Goal: Information Seeking & Learning: Learn about a topic

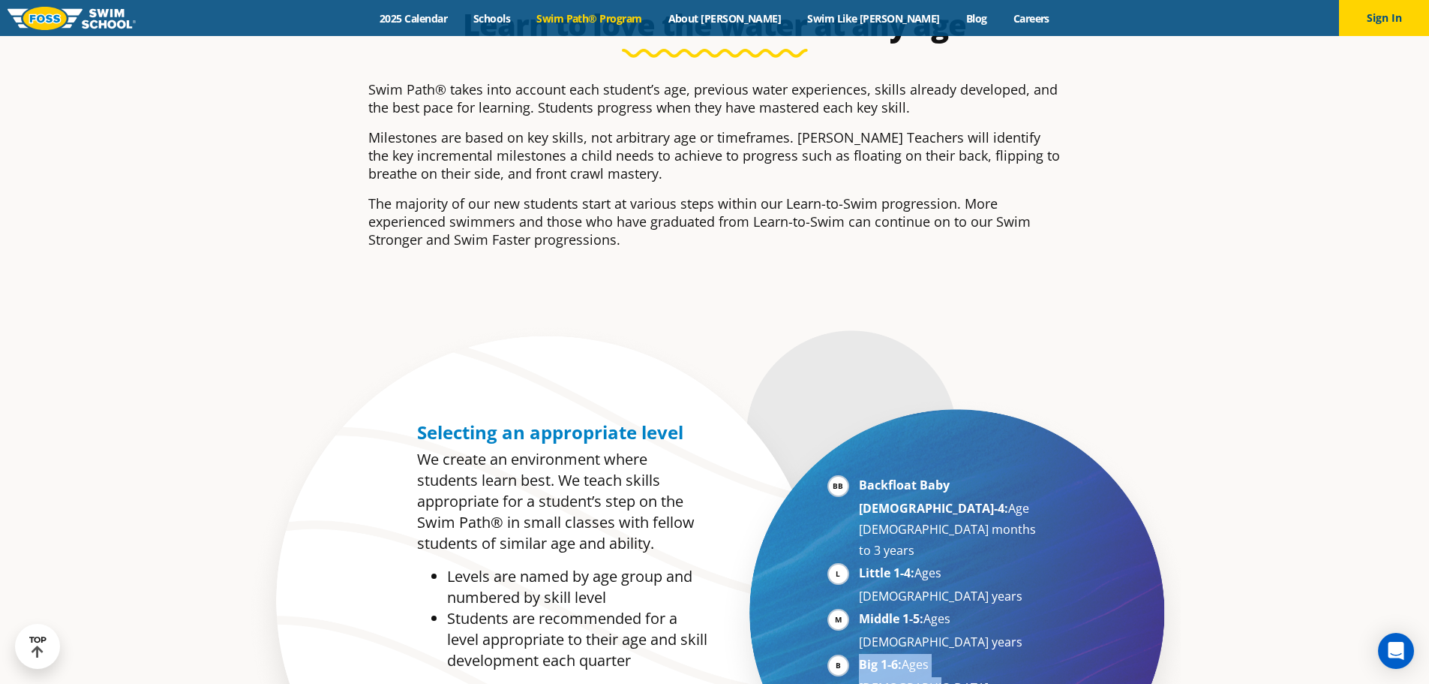
drag, startPoint x: 861, startPoint y: 577, endPoint x: 1010, endPoint y: 577, distance: 148.6
click at [1010, 654] on li "Big 1-6: Ages 7-10 years" at bounding box center [951, 676] width 184 height 44
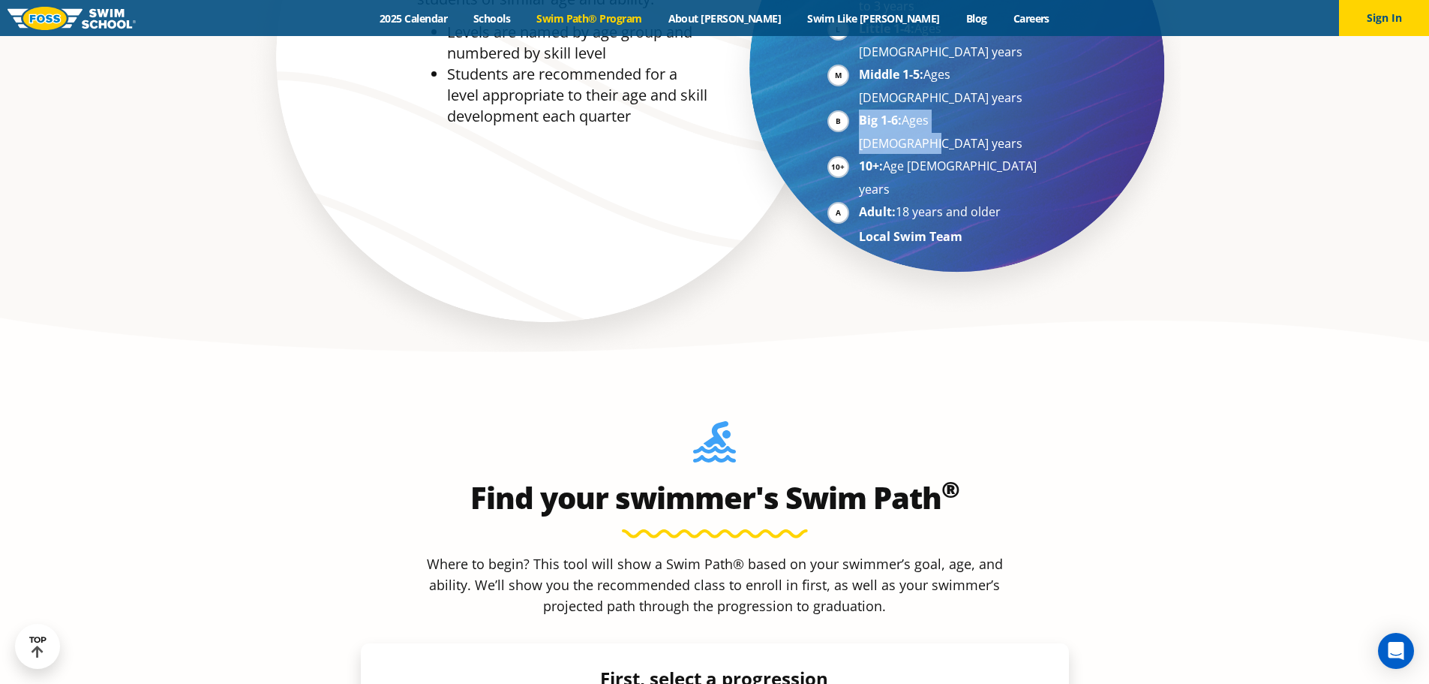
scroll to position [1276, 0]
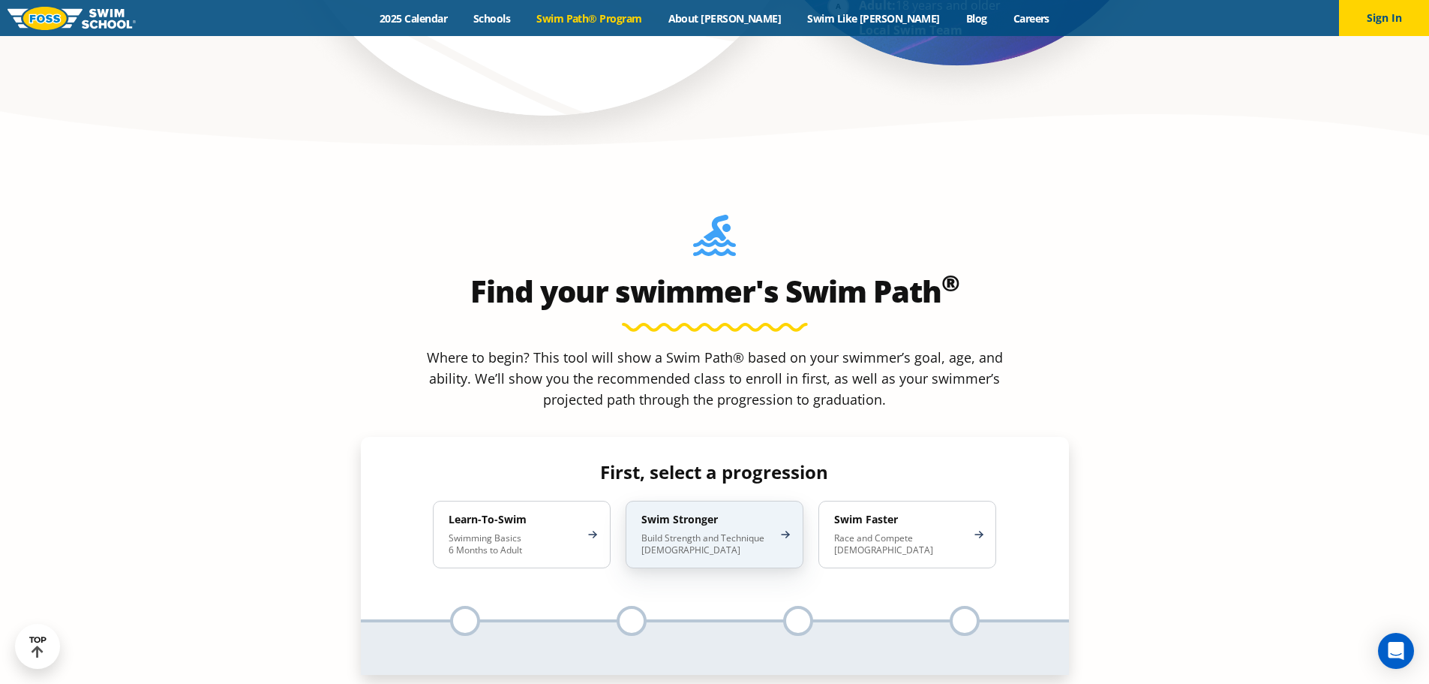
click at [671, 501] on div "Swim Stronger Build Strength and Technique 5-13 Years Old" at bounding box center [715, 535] width 178 height 68
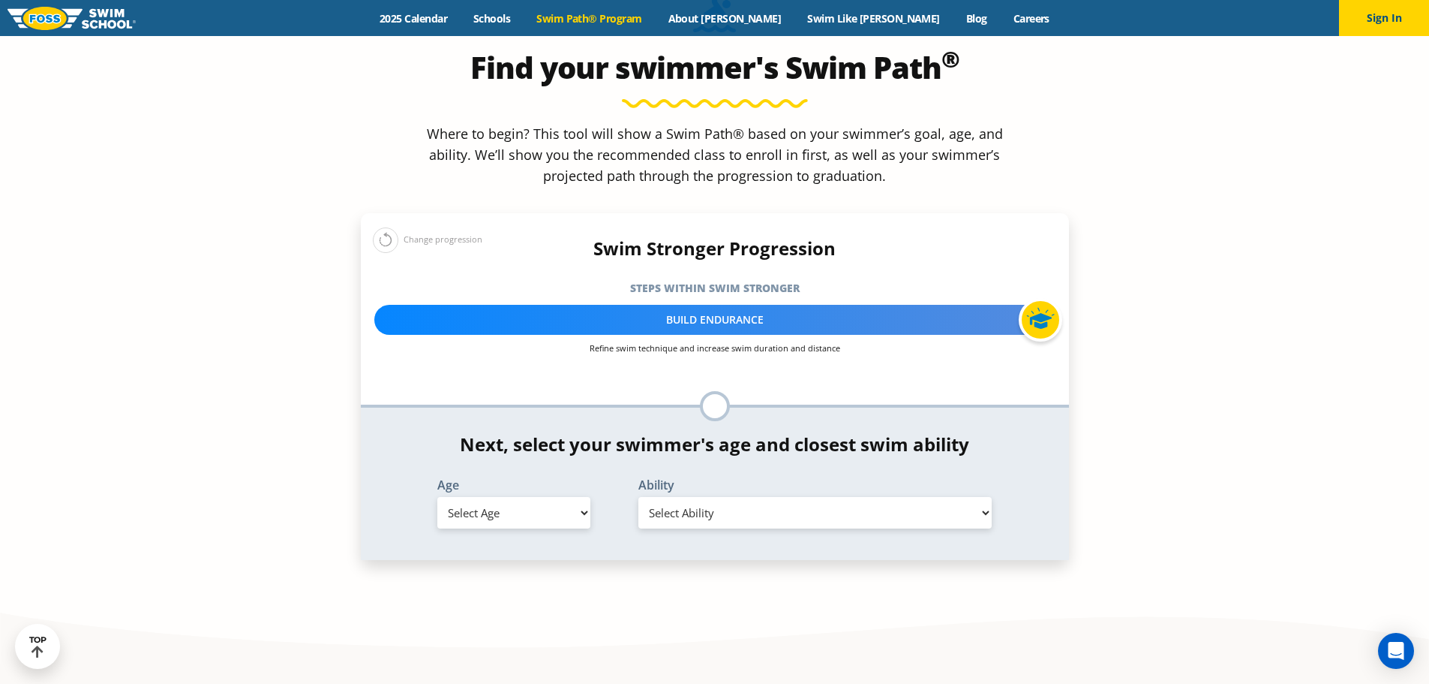
scroll to position [1501, 0]
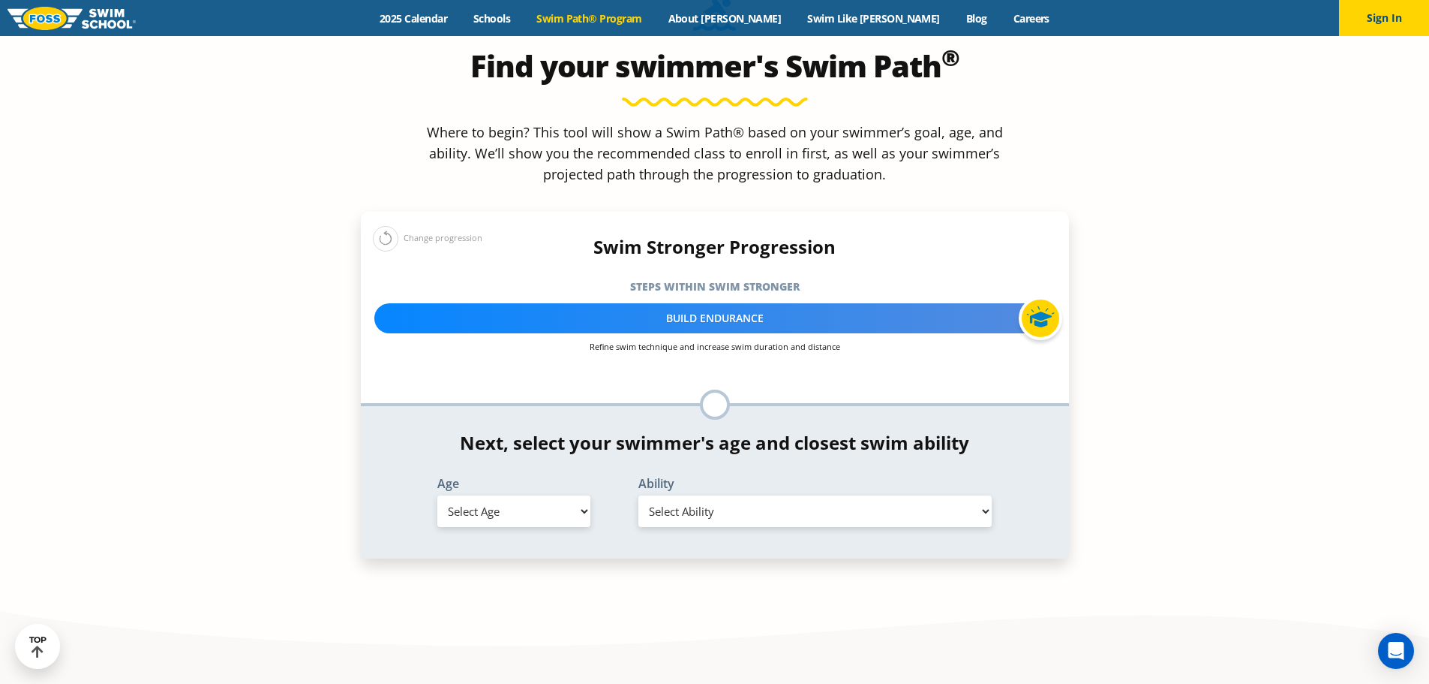
click at [671, 495] on select "Select Ability" at bounding box center [816, 511] width 354 height 32
click at [524, 495] on select "Select Age 6 months - 1 year 1 year 2 years 3 years 4 years 5 years 6 years 7 y…" at bounding box center [513, 511] width 153 height 32
select select "10-years-"
click at [437, 495] on select "Select Age 6 months - 1 year 1 year 2 years 3 years 4 years 5 years 6 years 7 y…" at bounding box center [513, 511] width 153 height 32
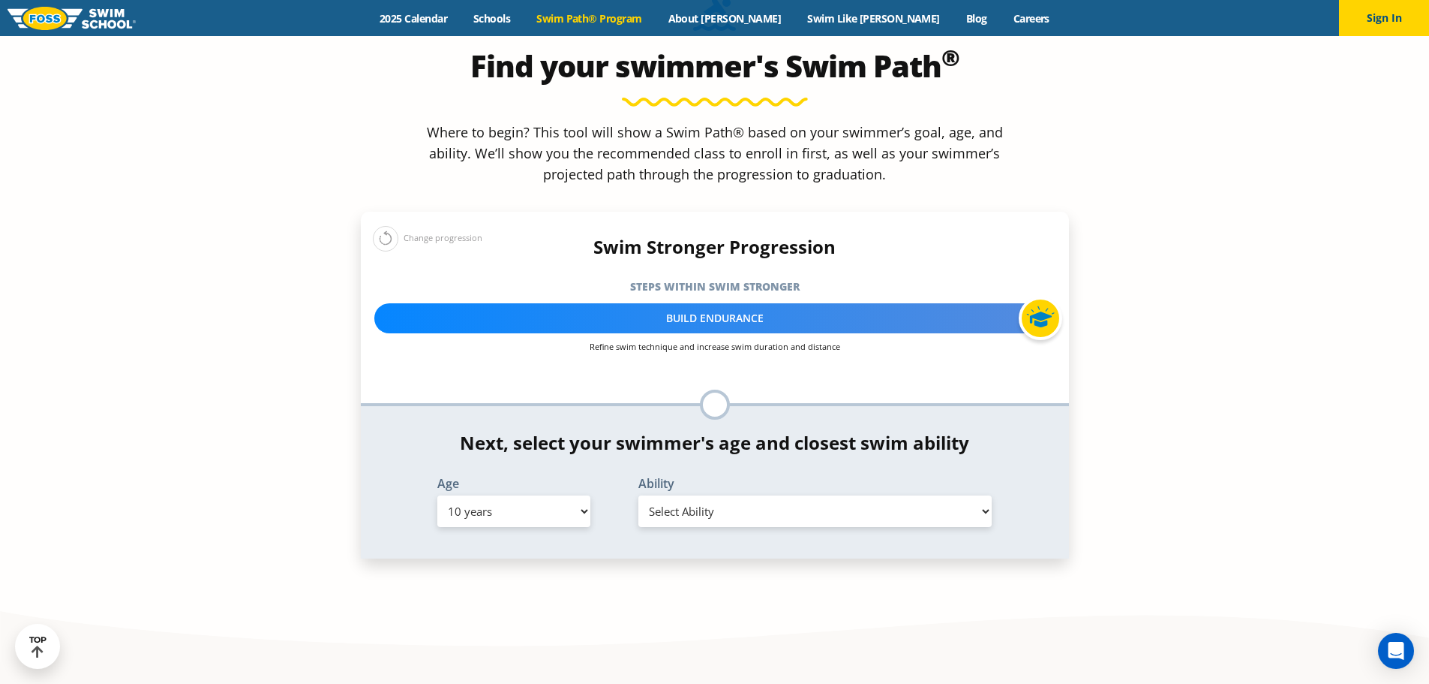
click at [675, 495] on select "Select Ability First in-water experience When in the water, reliant on a life j…" at bounding box center [816, 511] width 354 height 32
select select "10-years--able-to-swim-front-crawl-40-ft-backstroke-40-ft-and-breaststroke-15-ft"
click at [639, 495] on select "Select Ability First in-water experience When in the water, reliant on a life j…" at bounding box center [816, 511] width 354 height 32
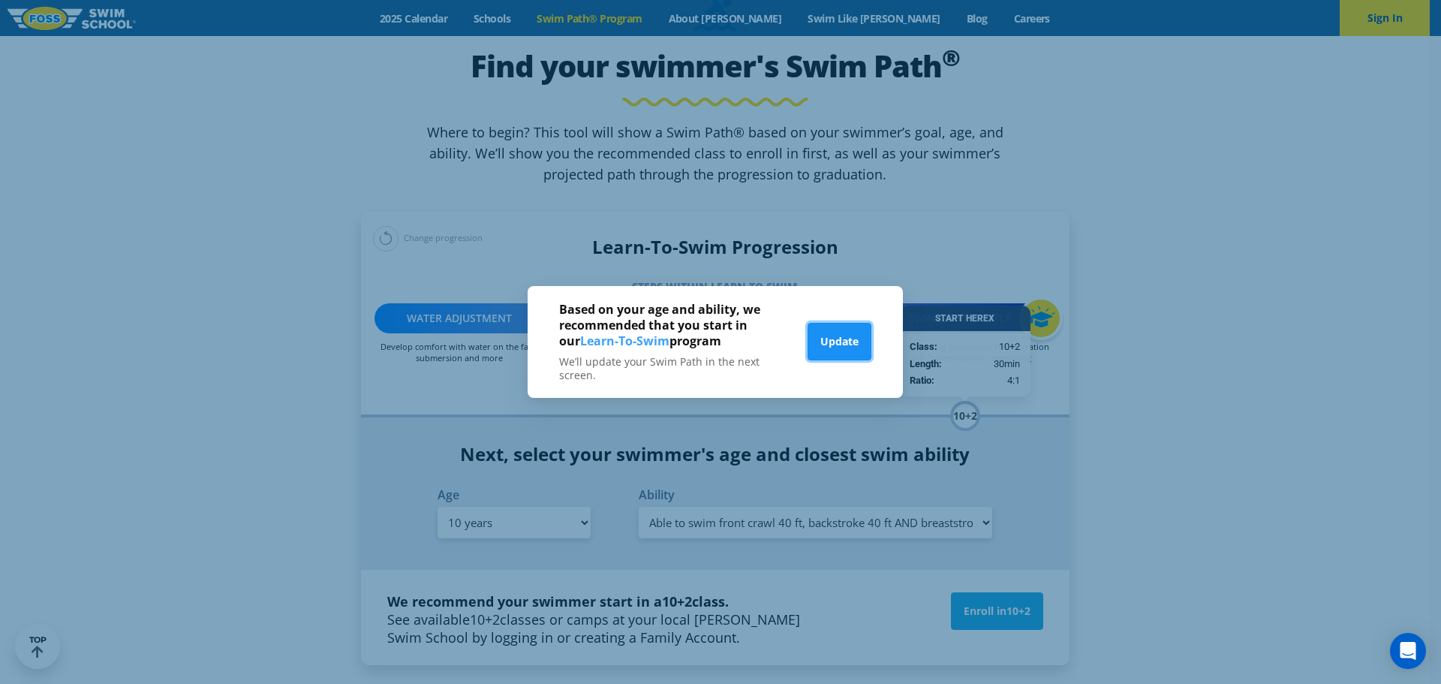
click at [842, 327] on button "Update" at bounding box center [839, 342] width 64 height 38
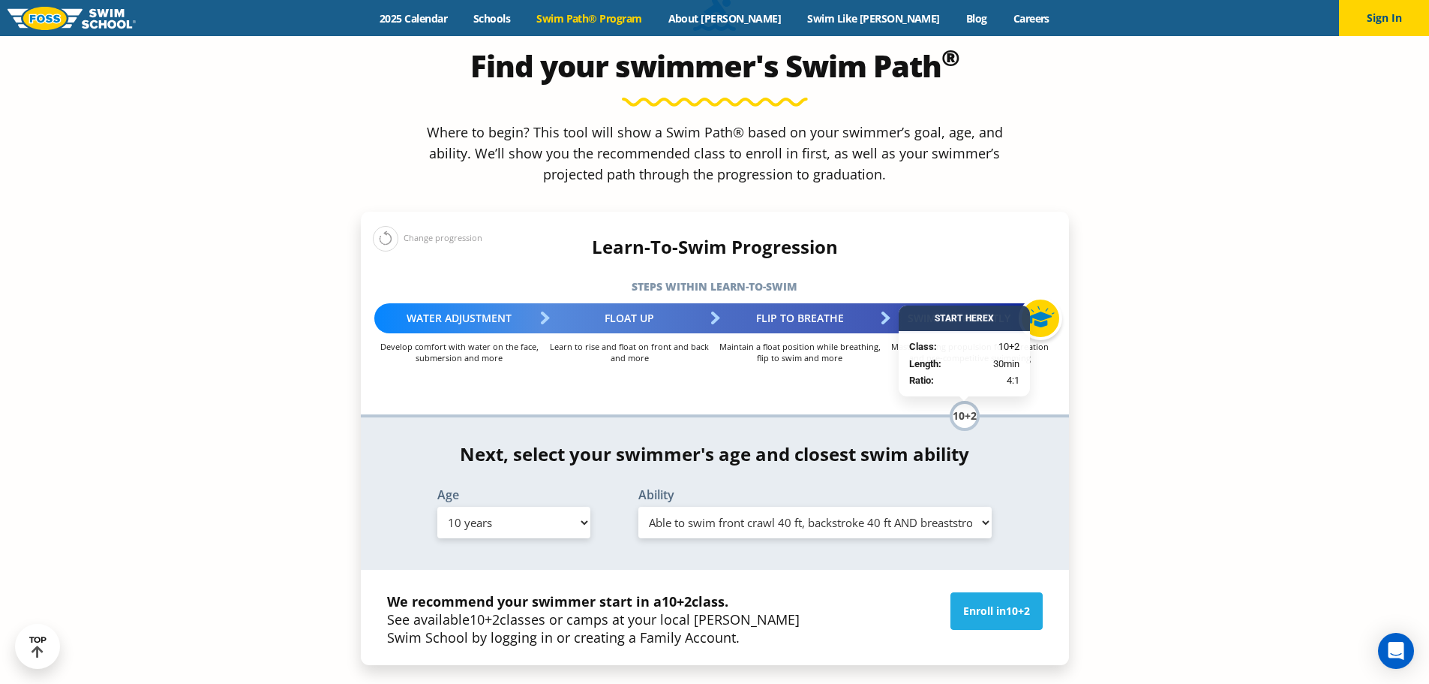
click at [438, 303] on div "Water Adjustment" at bounding box center [459, 318] width 170 height 30
click at [482, 507] on select "Select Age 6 months - 1 year 1 year 2 years 3 years 4 years 5 years 6 years 7 y…" at bounding box center [513, 523] width 153 height 32
click at [264, 285] on section "Find your swimmer's Swim Path ® Where to begin? This tool will show a Swim Path…" at bounding box center [714, 407] width 1429 height 941
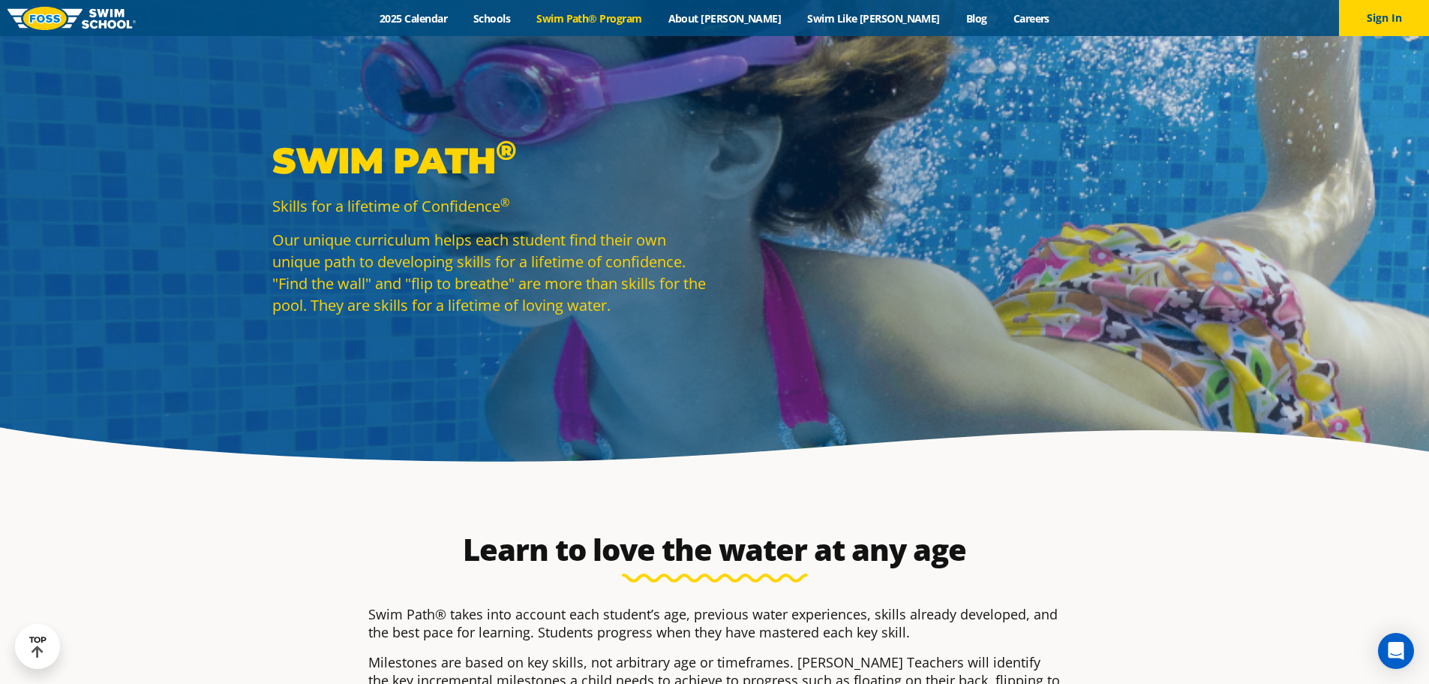
scroll to position [0, 0]
click at [653, 19] on link "Swim Path® Program" at bounding box center [589, 18] width 131 height 14
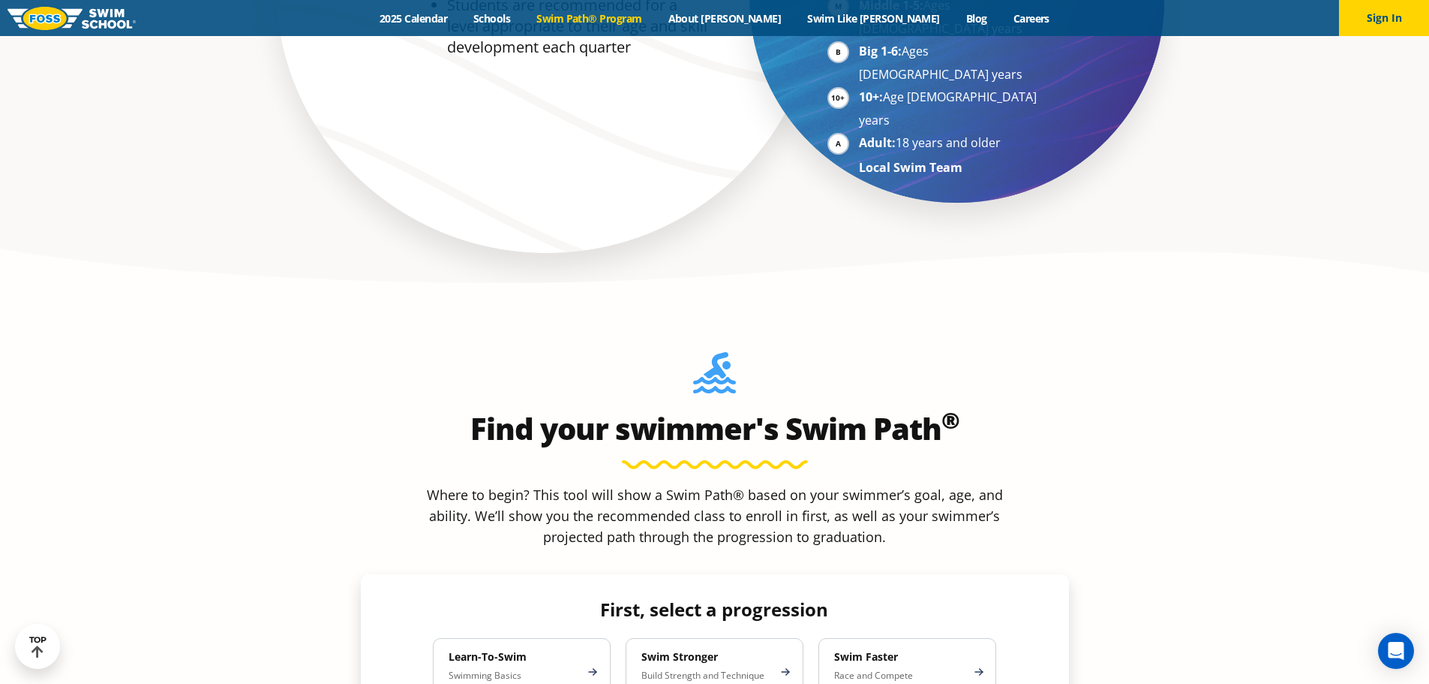
scroll to position [1276, 0]
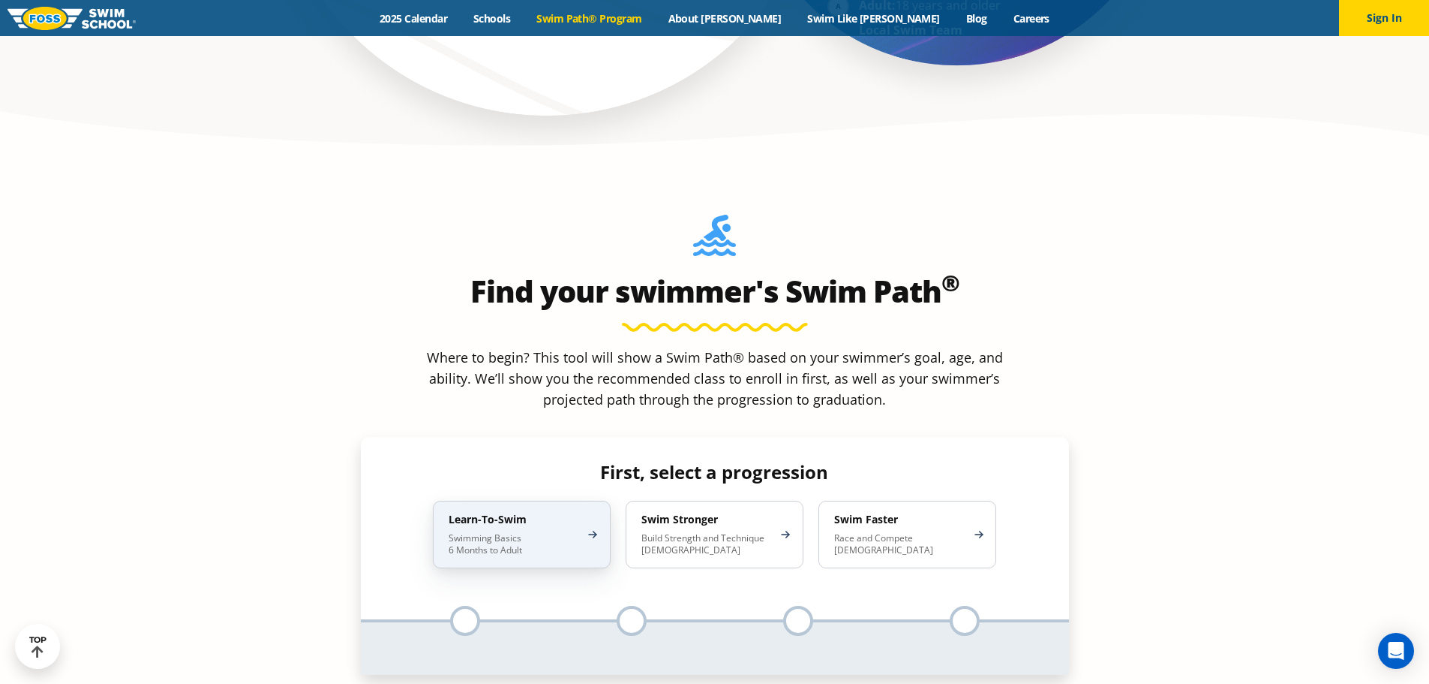
click at [484, 501] on div "Learn-To-Swim Swimming Basics 6 Months to Adult" at bounding box center [522, 535] width 178 height 68
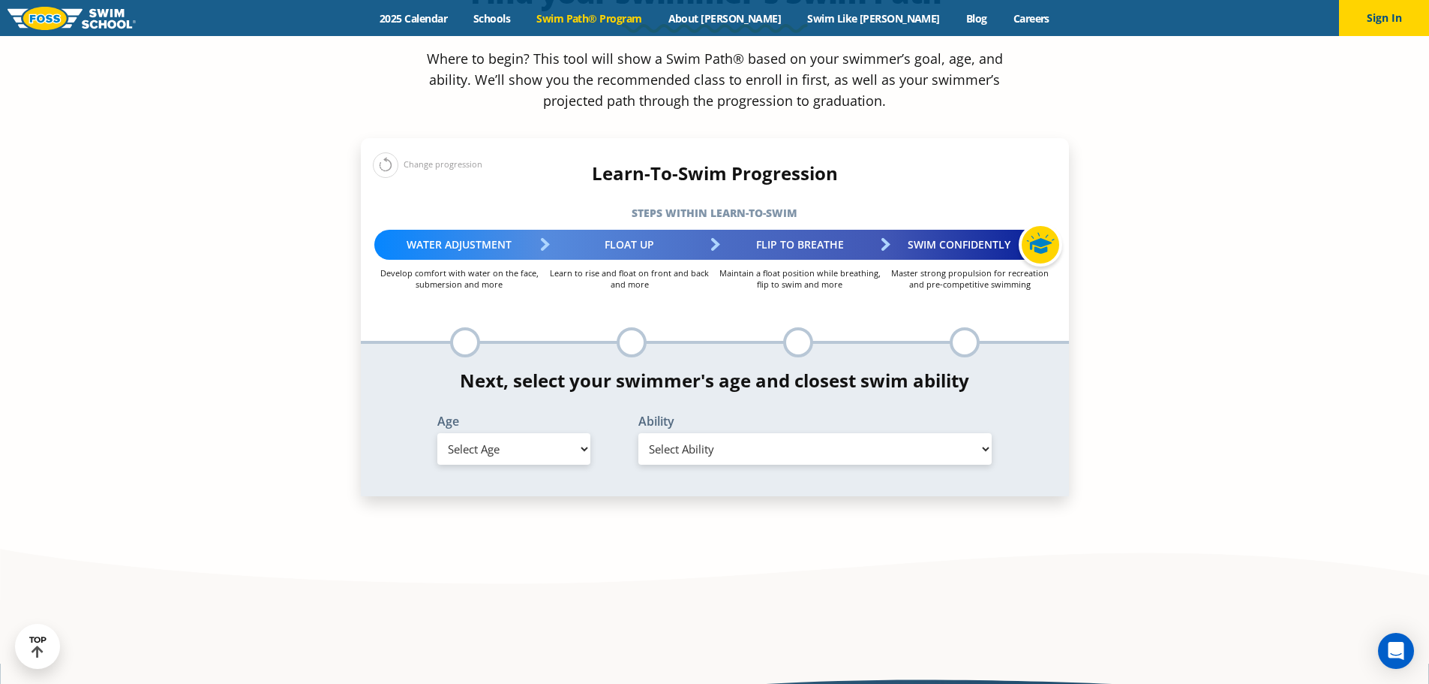
scroll to position [1576, 0]
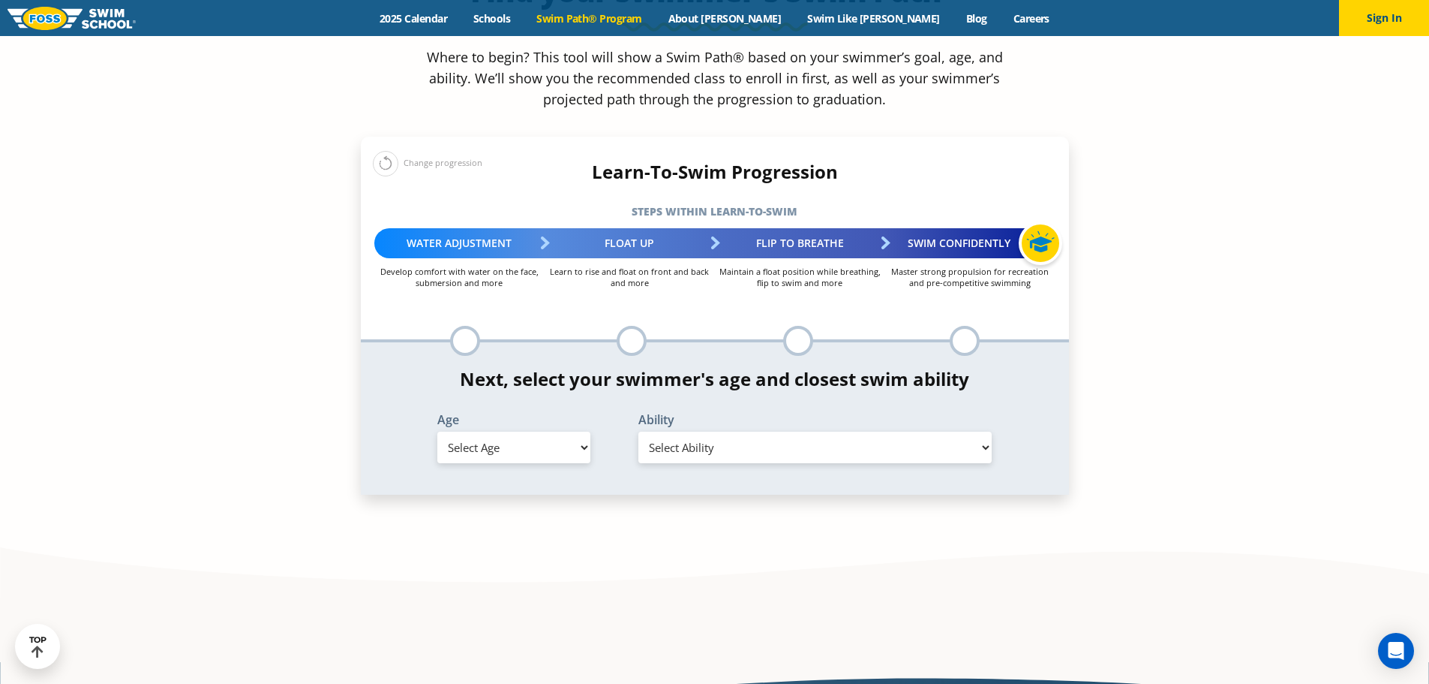
click at [487, 431] on select "Select Age 6 months - 1 year 1 year 2 years 3 years 4 years 5 years 6 years 7 y…" at bounding box center [513, 447] width 153 height 32
select select "10-years-"
click at [437, 431] on select "Select Age 6 months - 1 year 1 year 2 years 3 years 4 years 5 years 6 years 7 y…" at bounding box center [513, 447] width 153 height 32
click at [764, 431] on select "Select Ability First in-water experience When in the water, reliant on a life j…" at bounding box center [816, 447] width 354 height 32
select select "10-years--able-to-swim-front-crawl-40-ft-backstroke-40-ft-and-breaststroke-15-ft"
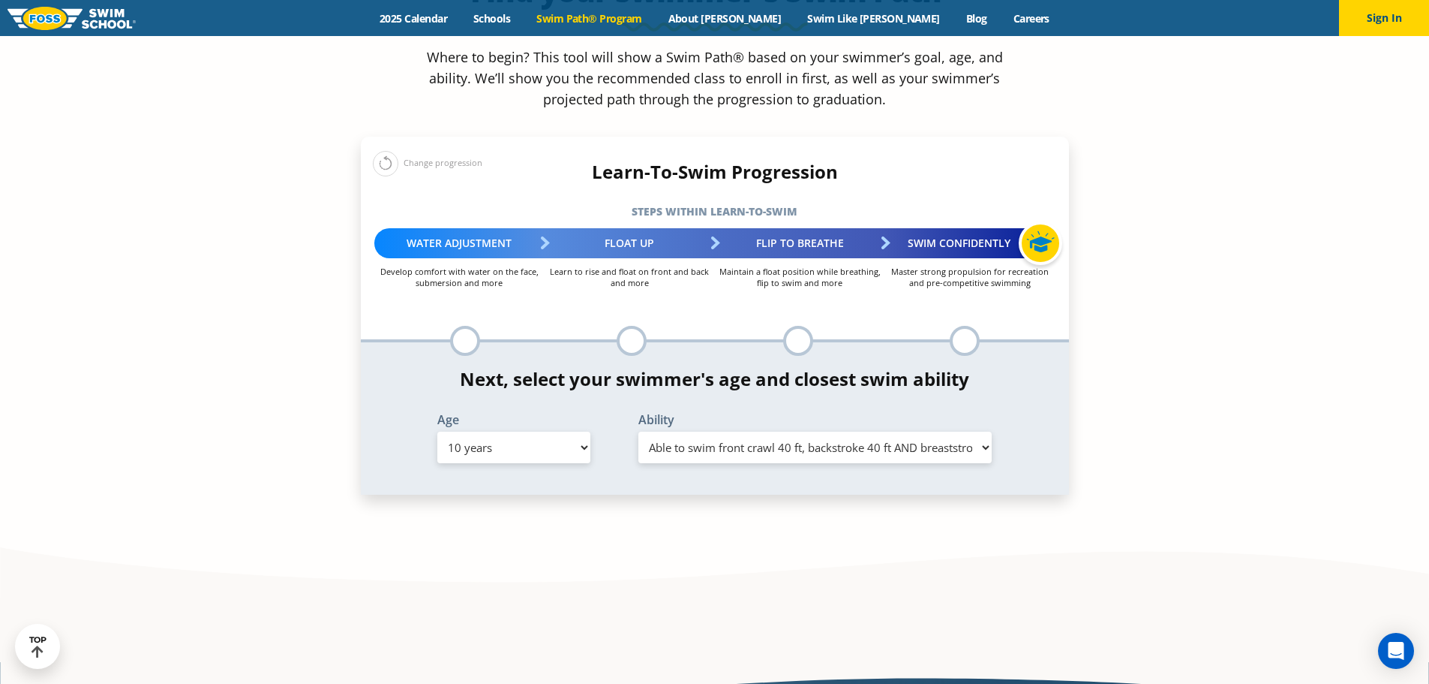
click at [639, 431] on select "Select Ability First in-water experience When in the water, reliant on a life j…" at bounding box center [816, 447] width 354 height 32
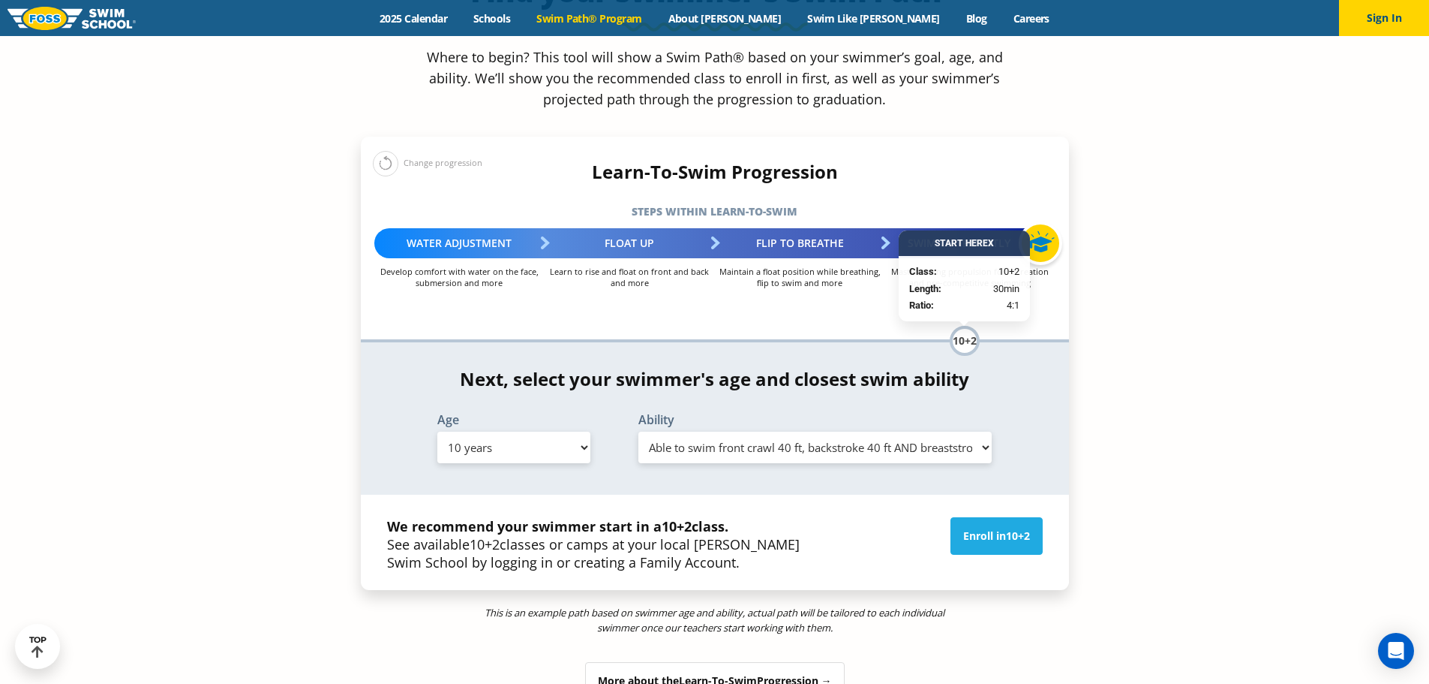
click at [751, 673] on span "Learn-To-Swim" at bounding box center [718, 680] width 78 height 14
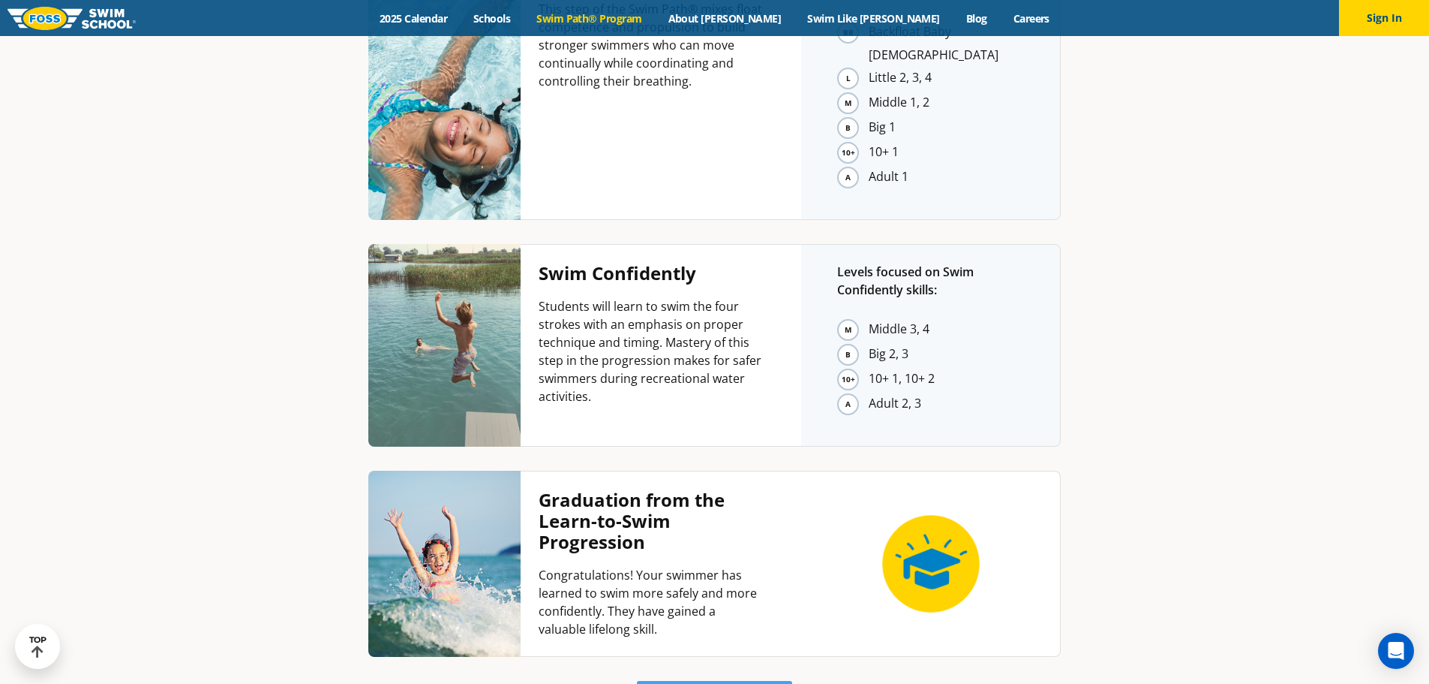
scroll to position [3789, 0]
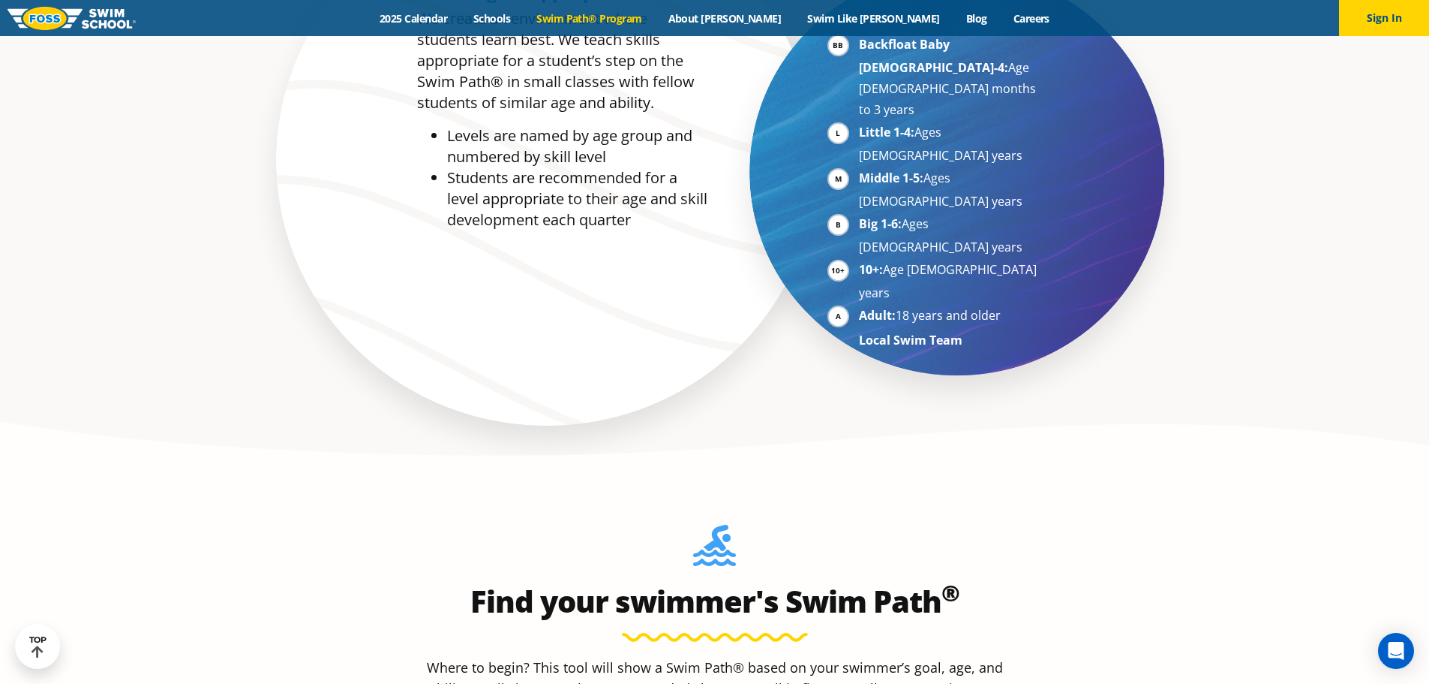
scroll to position [1201, 0]
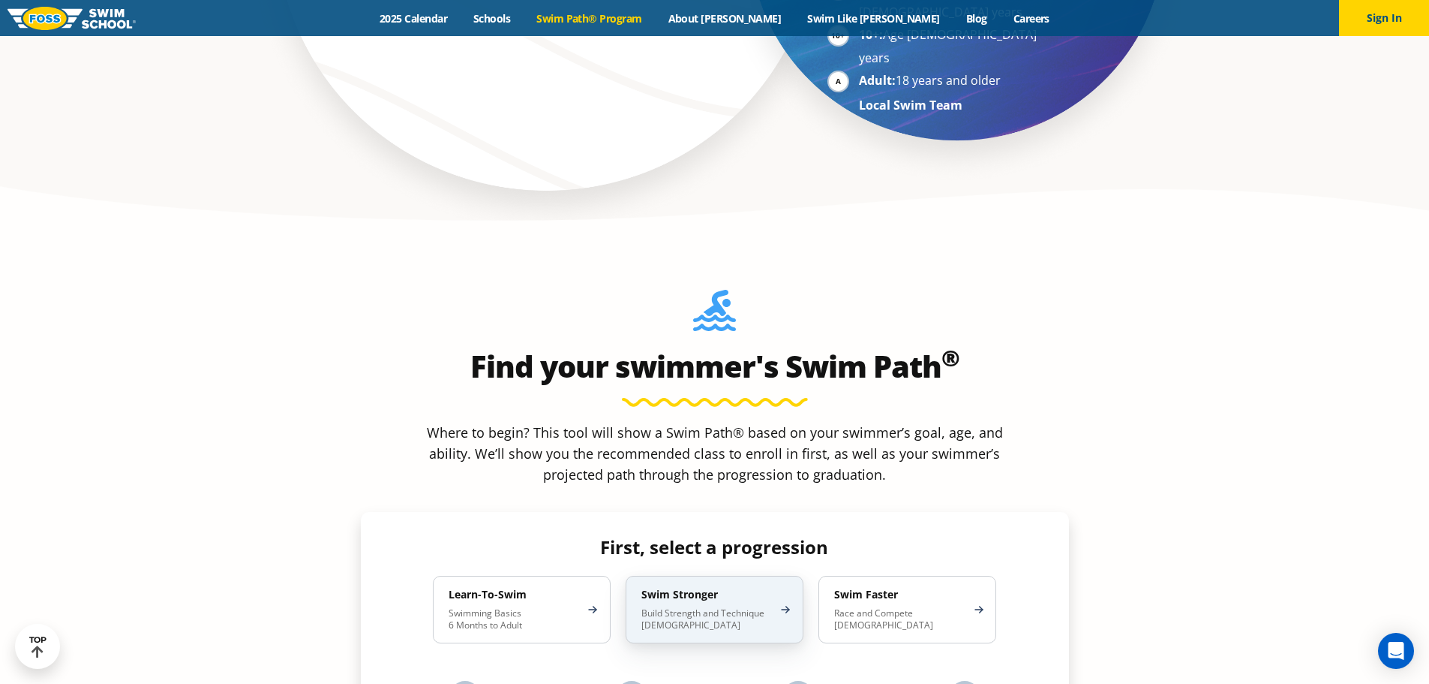
click at [679, 588] on h4 "Swim Stronger" at bounding box center [707, 595] width 131 height 14
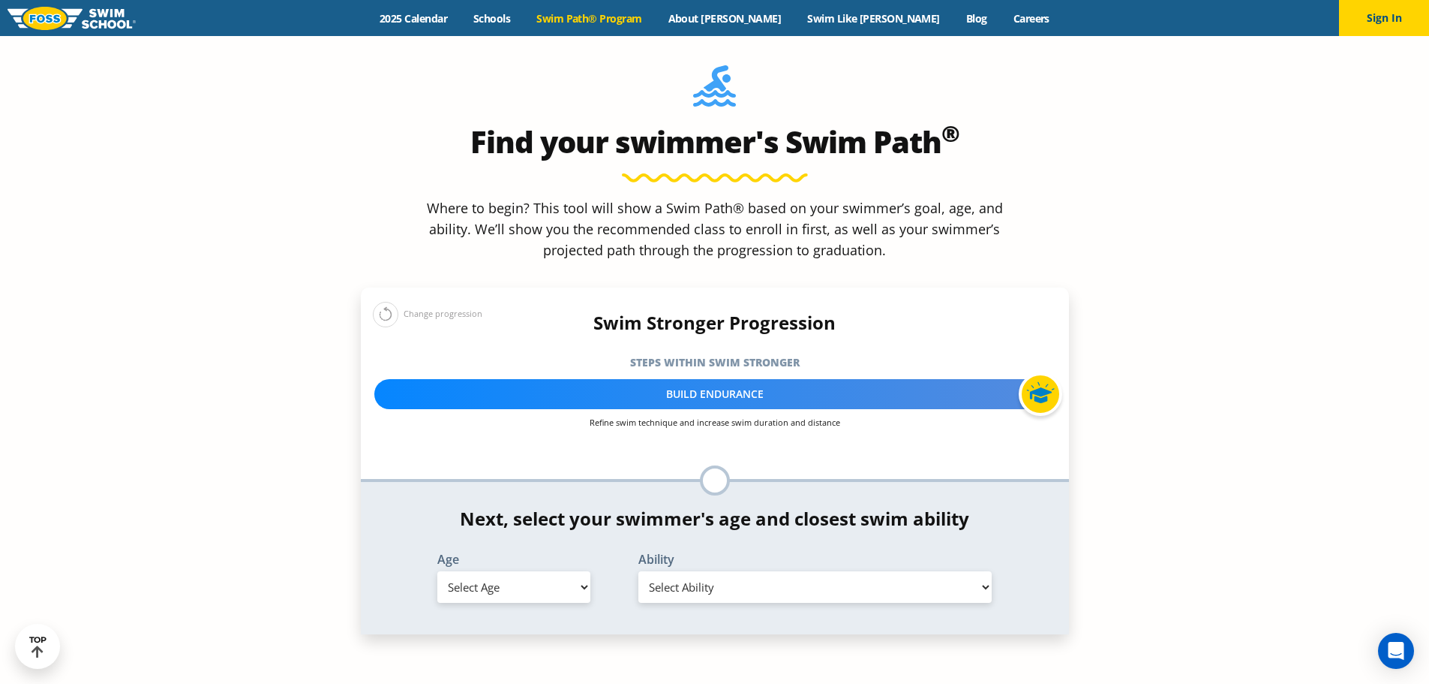
scroll to position [1426, 0]
click at [1055, 371] on div at bounding box center [1041, 393] width 44 height 44
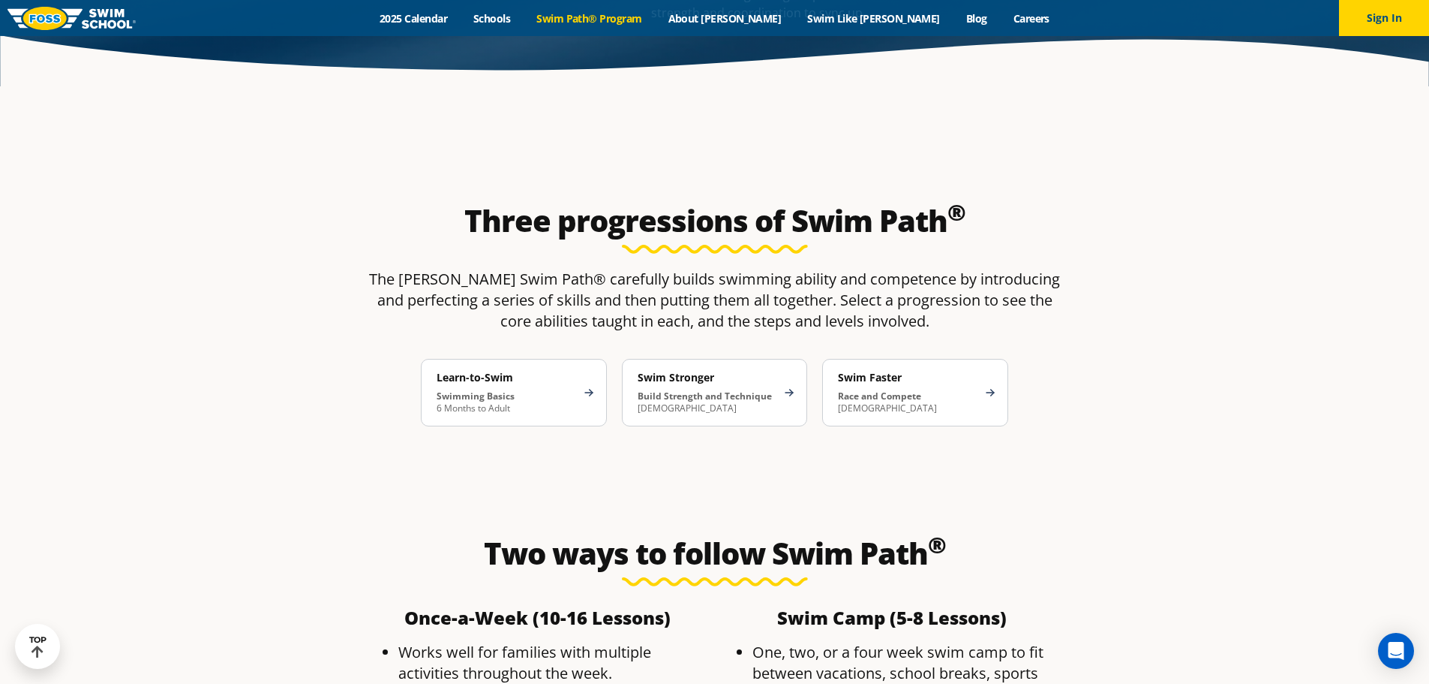
scroll to position [2476, 0]
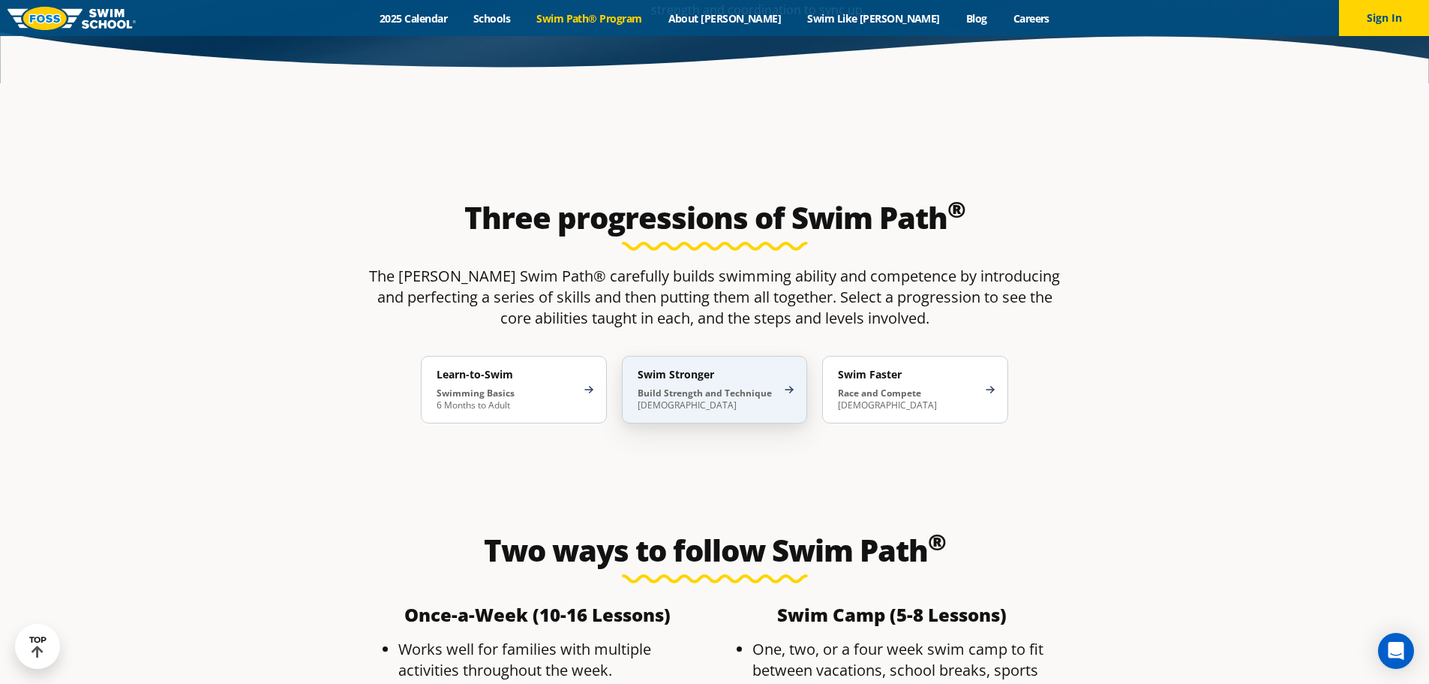
click at [689, 386] on strong "Build Strength and Technique" at bounding box center [705, 392] width 134 height 13
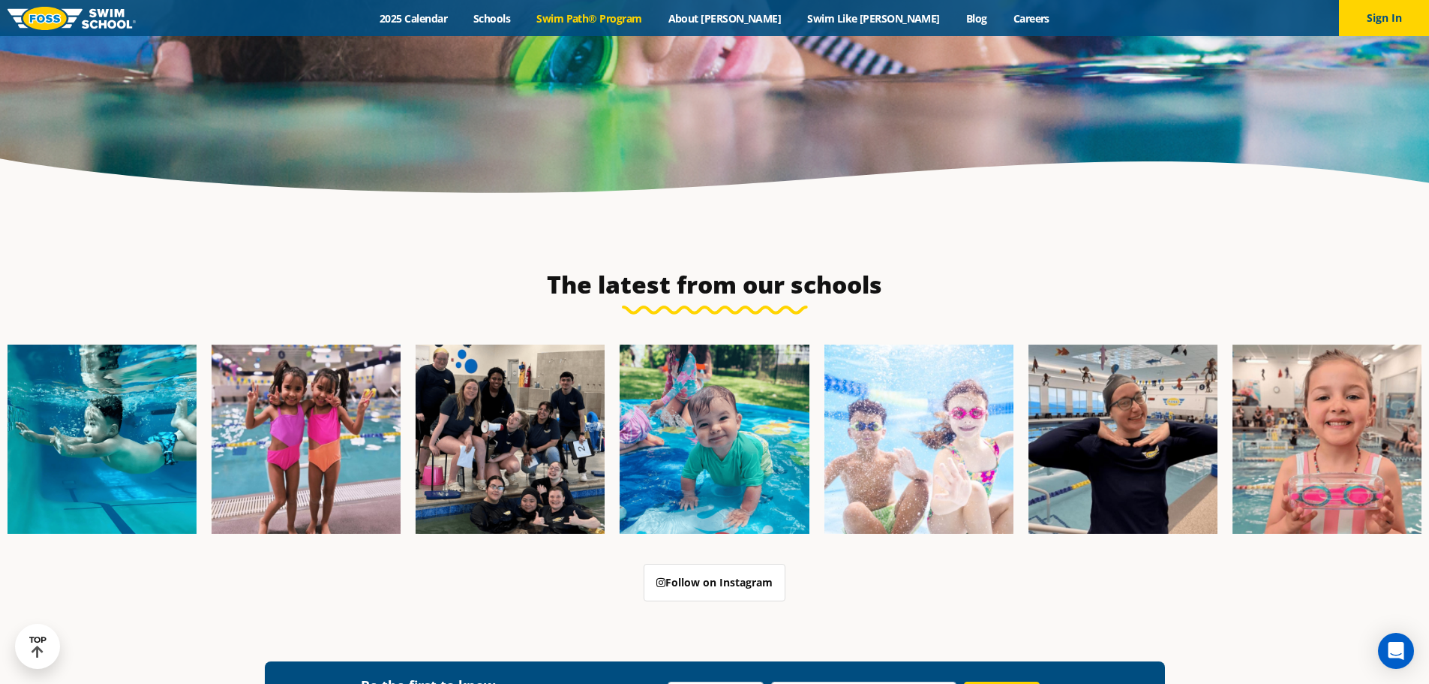
scroll to position [4877, 0]
